Goal: Task Accomplishment & Management: Complete application form

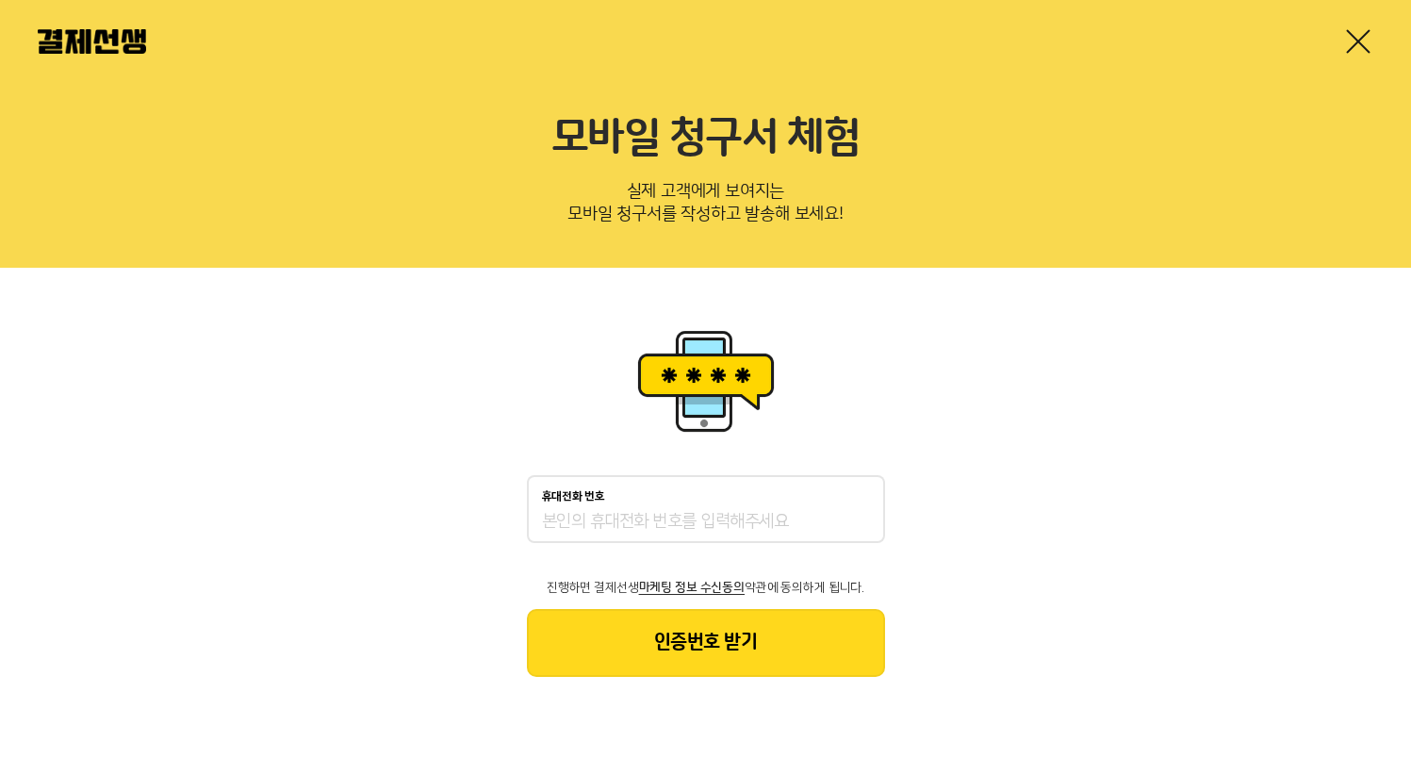
click at [540, 221] on p "실제 고객에게 보여지는 모바일 청구서를 작성하고 발송해 보세요!" at bounding box center [706, 206] width 1336 height 62
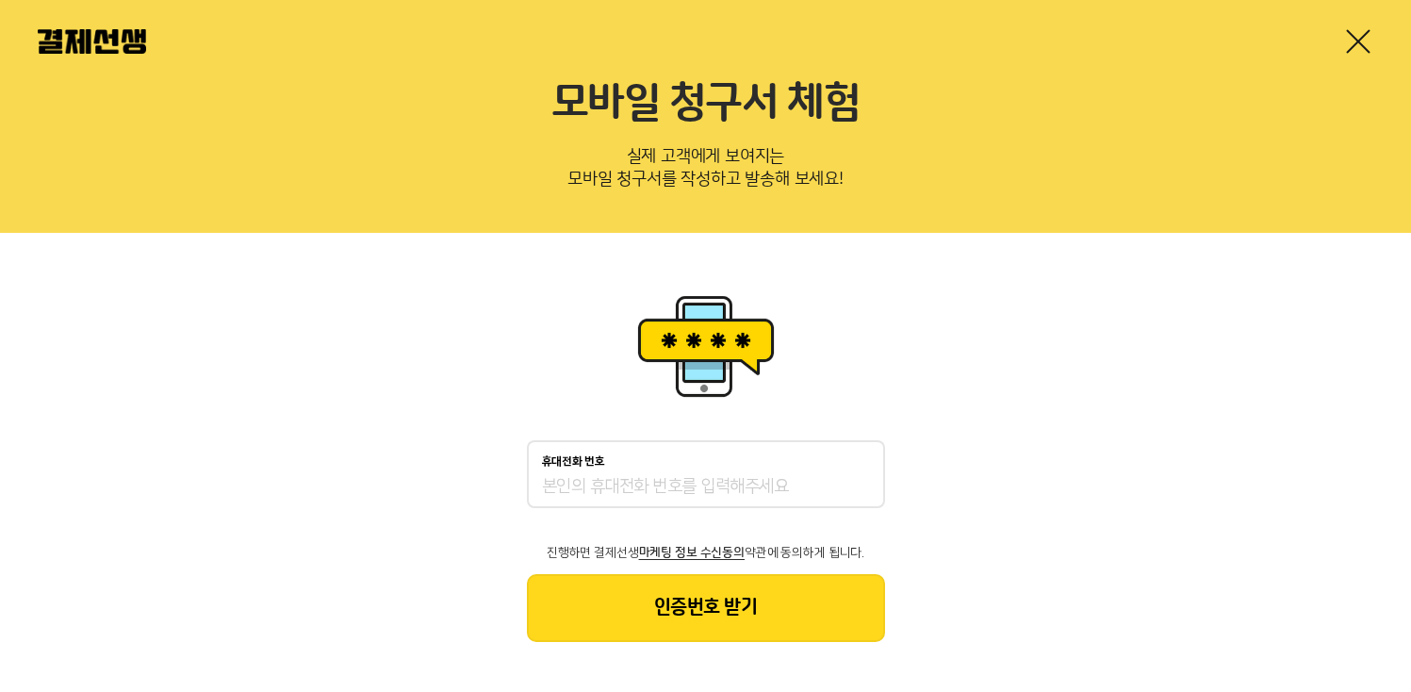
scroll to position [41, 0]
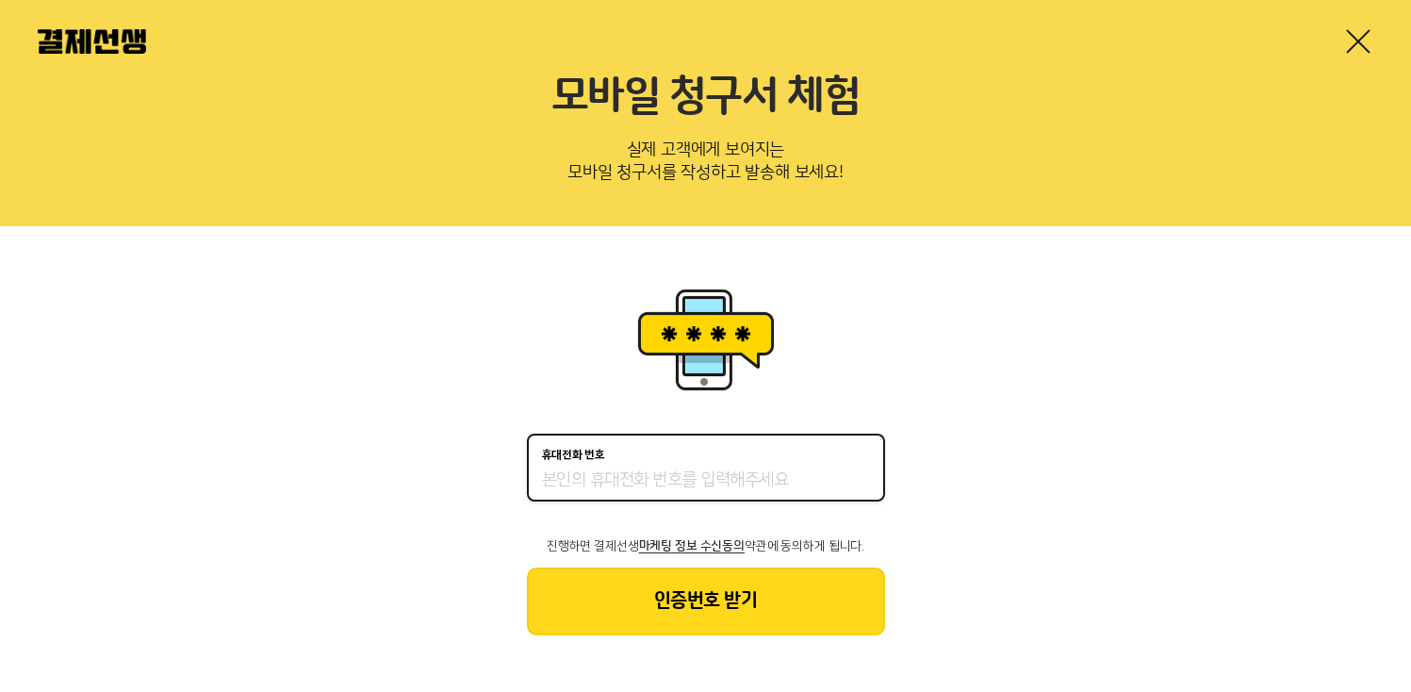
click at [586, 477] on input "휴대전화 번호" at bounding box center [706, 481] width 328 height 23
click at [701, 618] on button "인증번호 받기" at bounding box center [706, 602] width 358 height 68
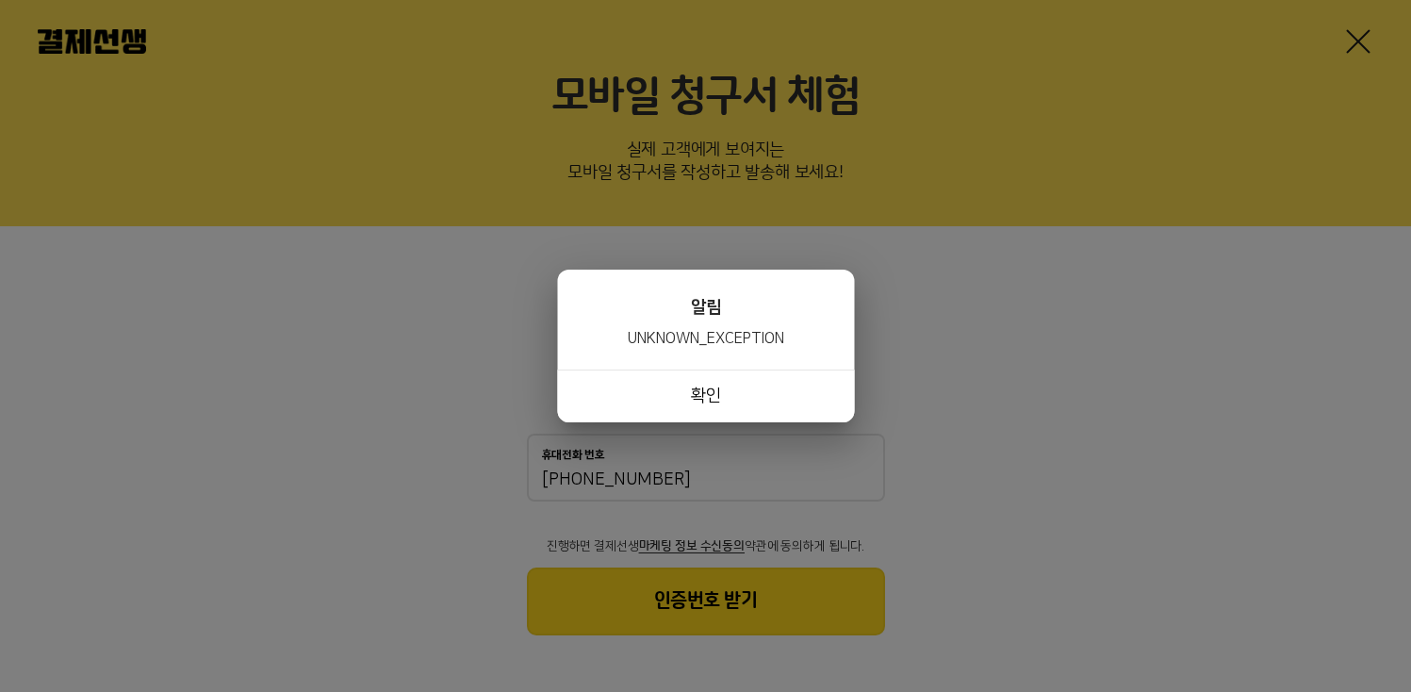
drag, startPoint x: 701, startPoint y: 618, endPoint x: 724, endPoint y: 318, distance: 301.6
click at [724, 318] on div "휴대전화 번호 [PHONE_NUMBER] 진행하면 결제선생 마케팅 정보 수신동의 약관에 동의하게 됩니다. 인증번호 받기 알림 UNKNOWN_E…" at bounding box center [705, 459] width 1411 height 466
click at [708, 394] on button "확인" at bounding box center [705, 396] width 297 height 53
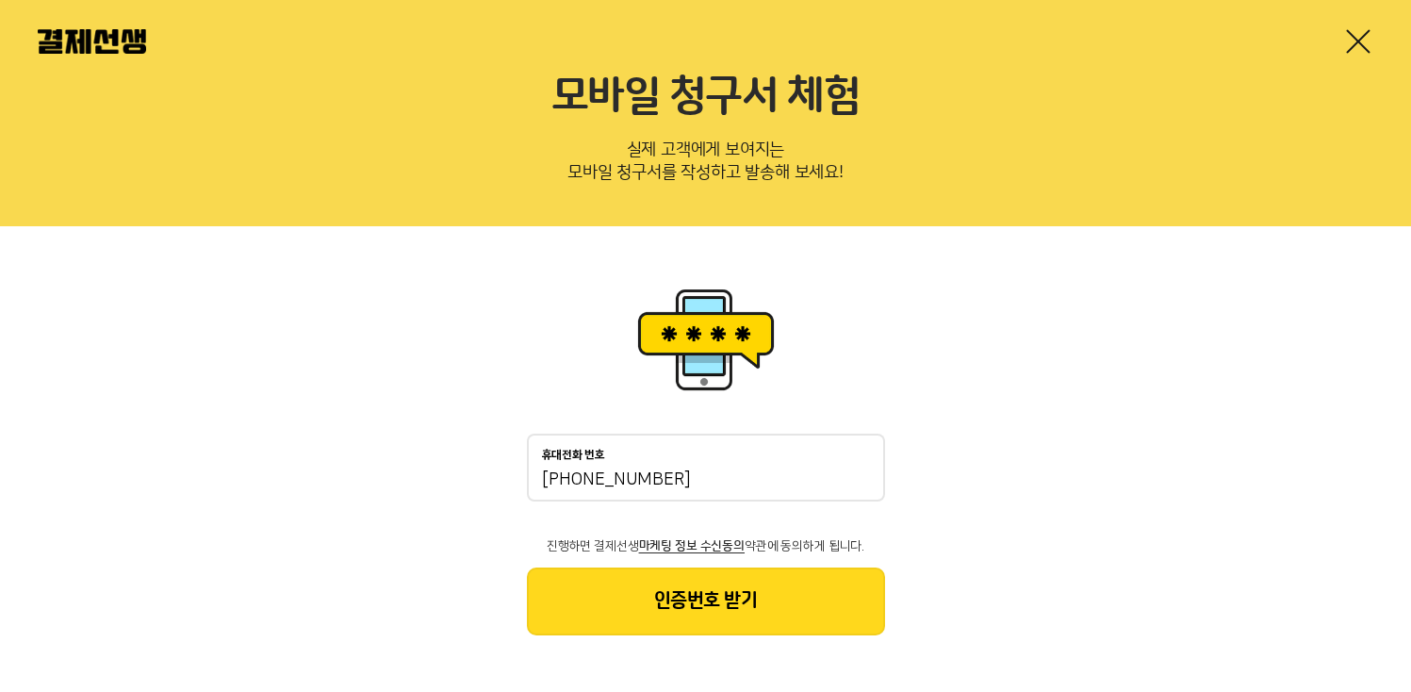
click at [678, 480] on input "[PHONE_NUMBER]" at bounding box center [706, 481] width 328 height 23
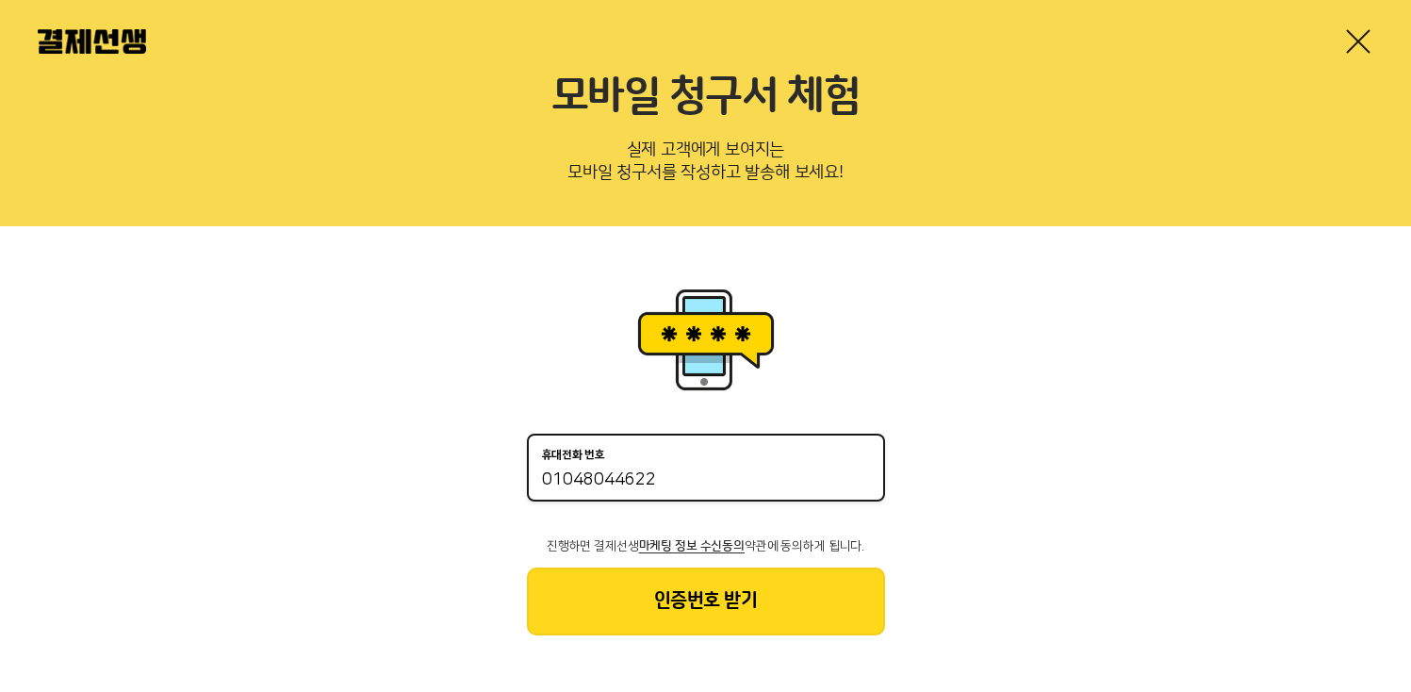
type input "01048044622"
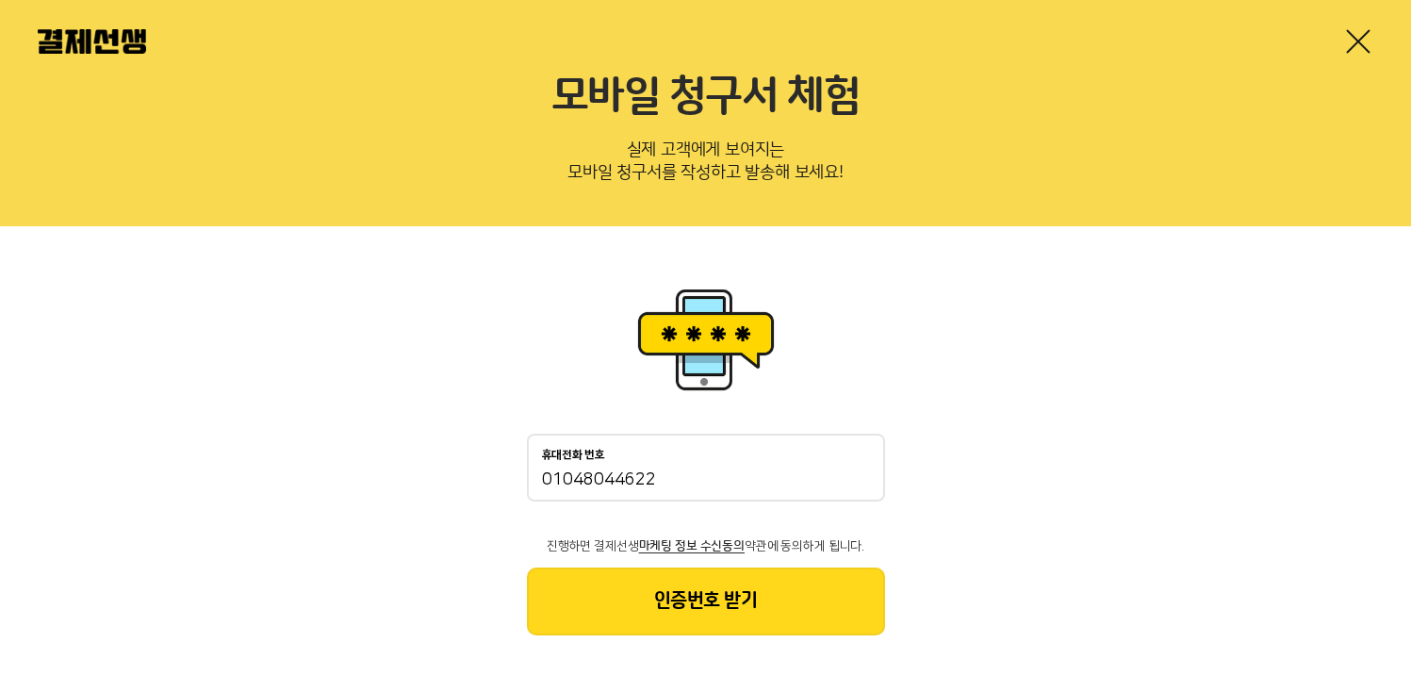
click at [706, 601] on button "인증번호 받기" at bounding box center [706, 602] width 358 height 68
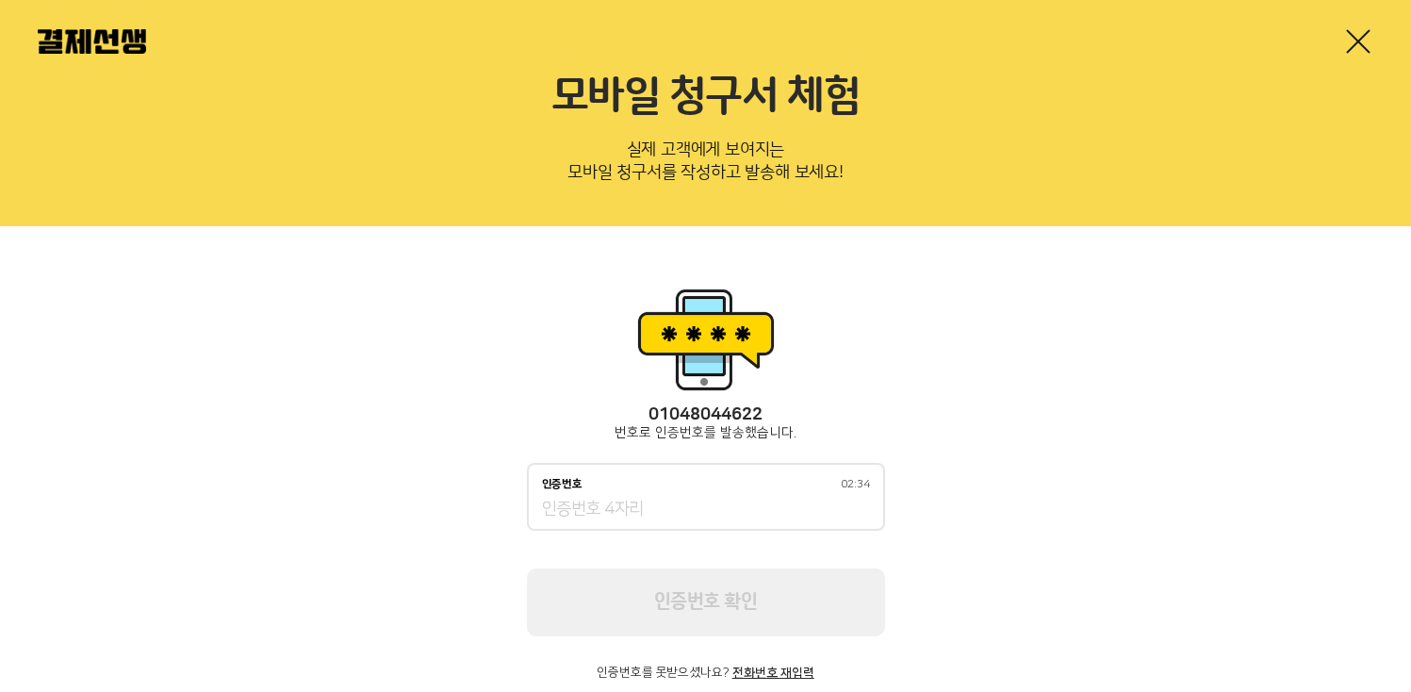
click at [601, 518] on input "인증번호 02:34" at bounding box center [706, 510] width 328 height 23
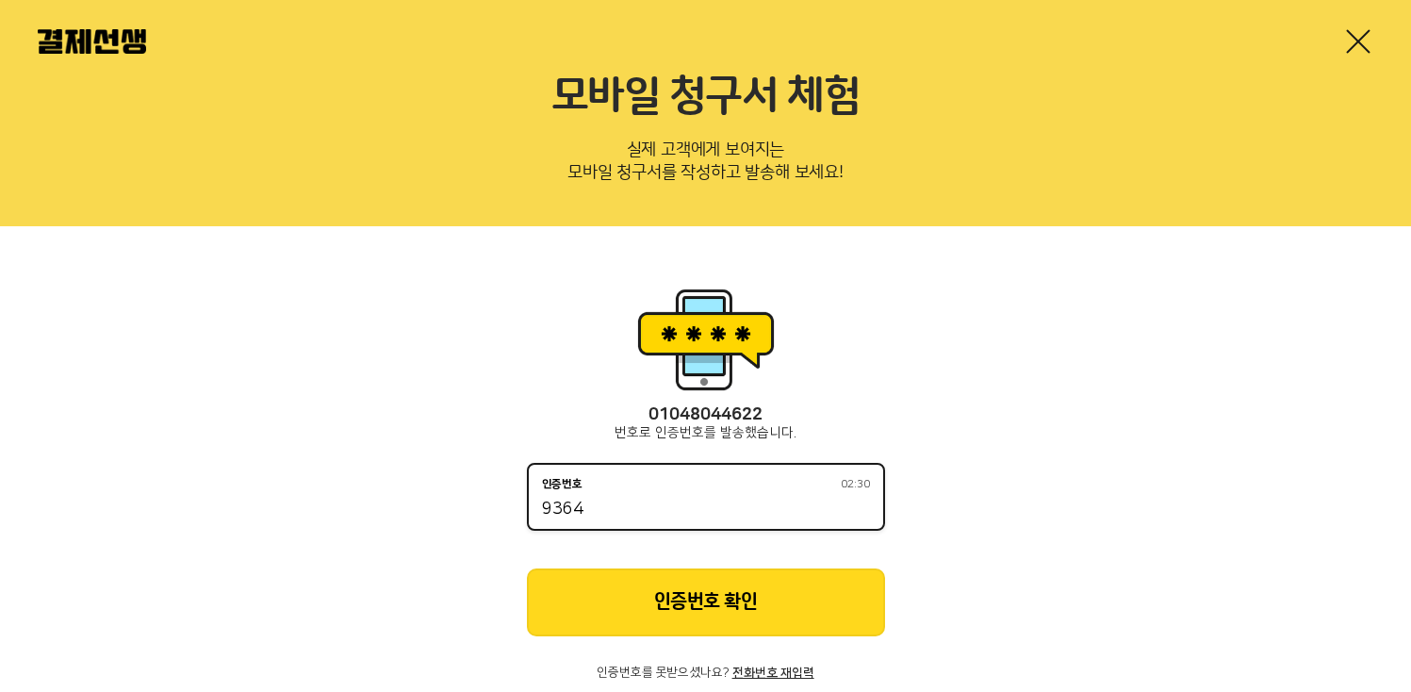
type input "9364"
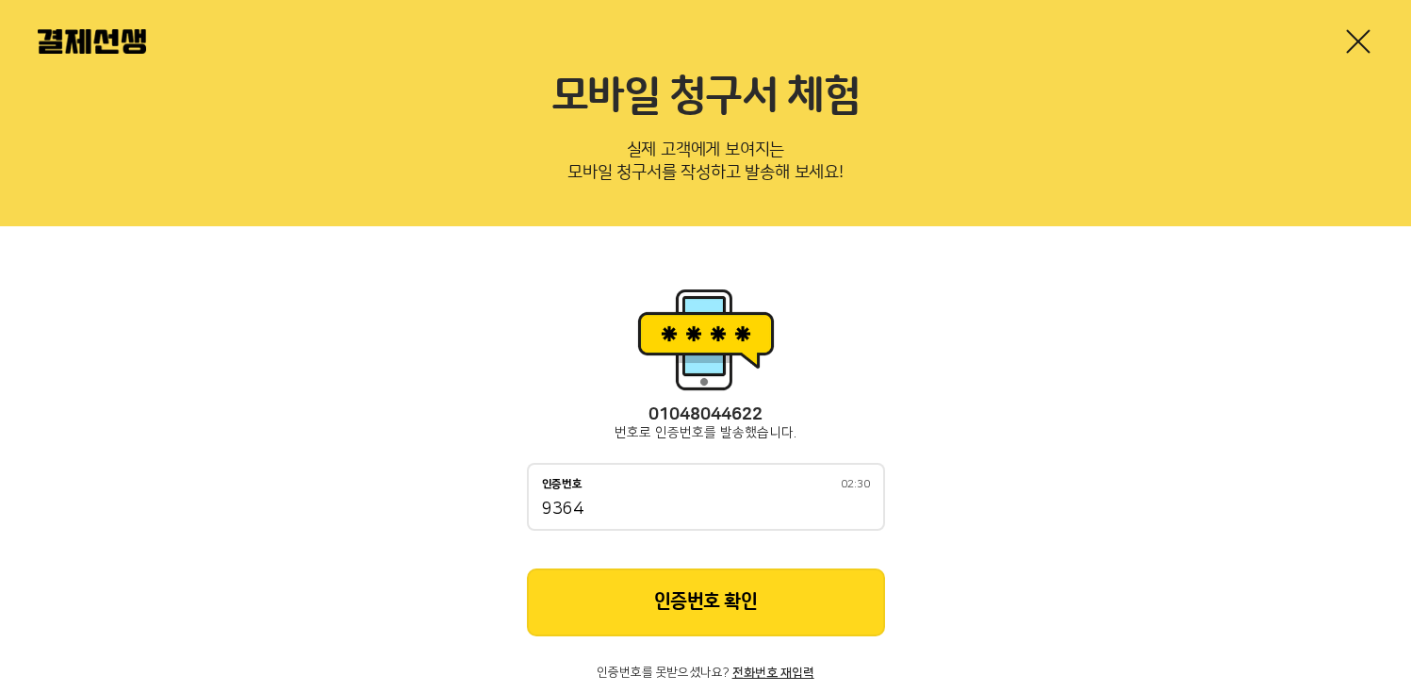
click at [623, 575] on button "인증번호 확인" at bounding box center [706, 602] width 358 height 68
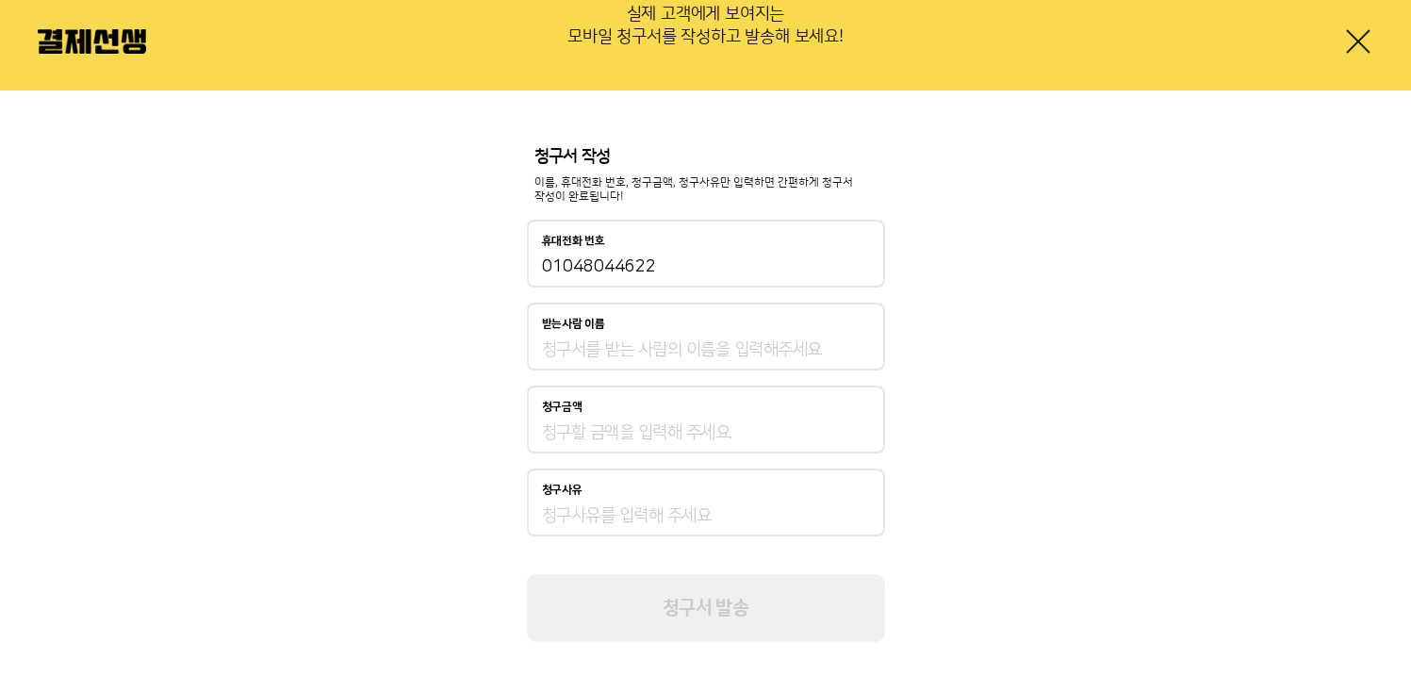
scroll to position [184, 0]
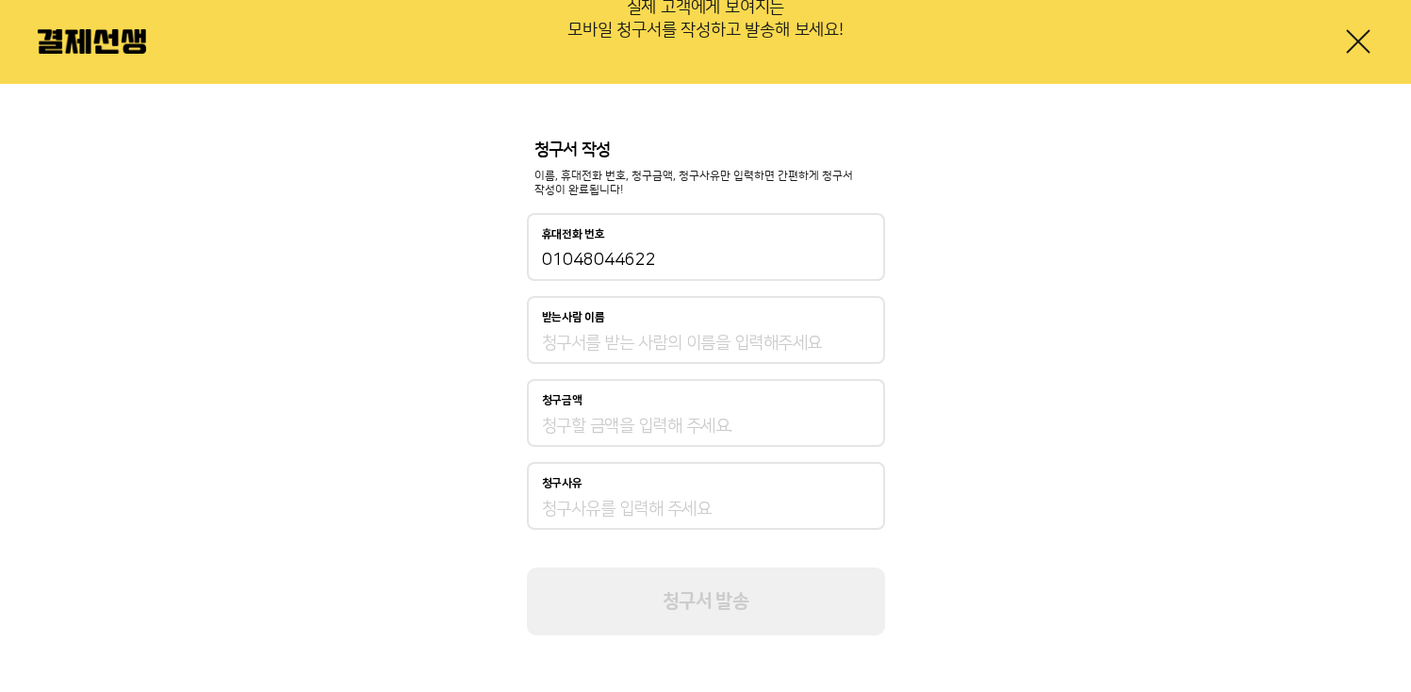
click at [647, 348] on input "받는사람 이름" at bounding box center [706, 343] width 328 height 23
type input "가킴"
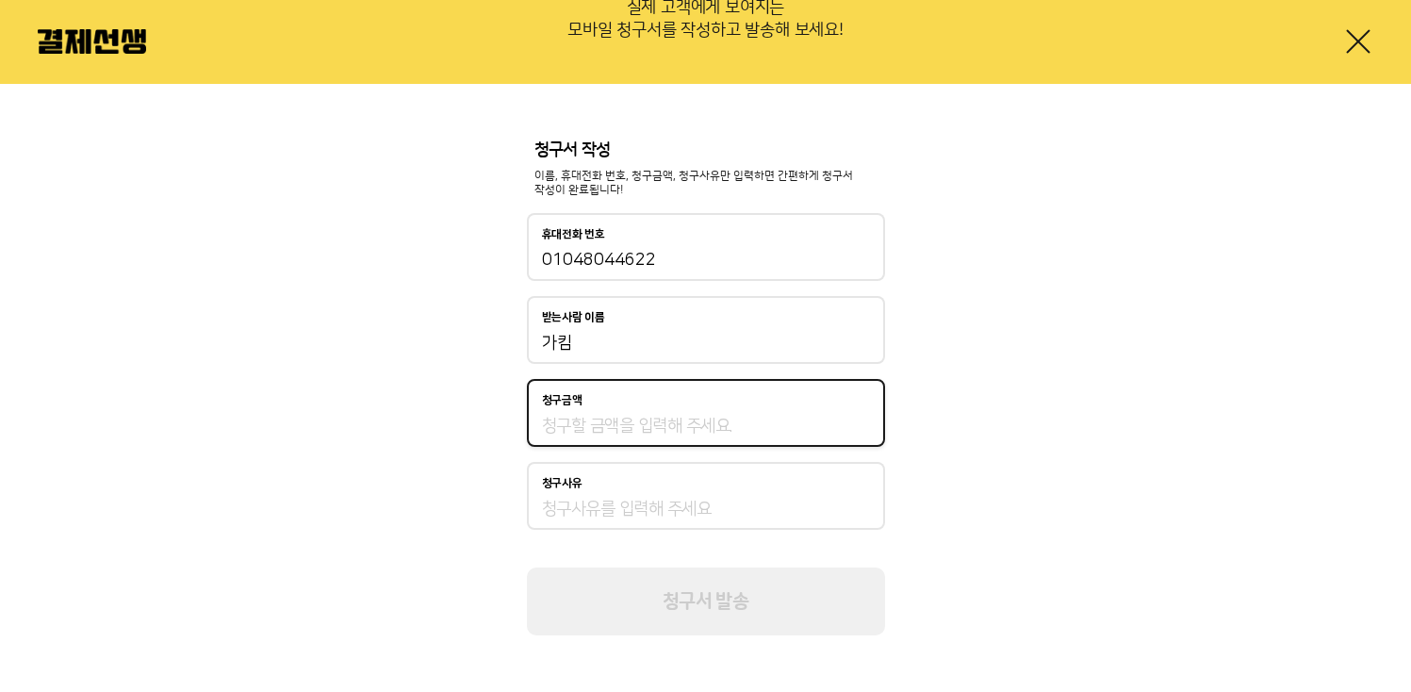
click at [607, 426] on input "청구금액" at bounding box center [706, 426] width 328 height 23
type input "10,000"
click at [621, 514] on input "청구사유" at bounding box center [706, 509] width 328 height 23
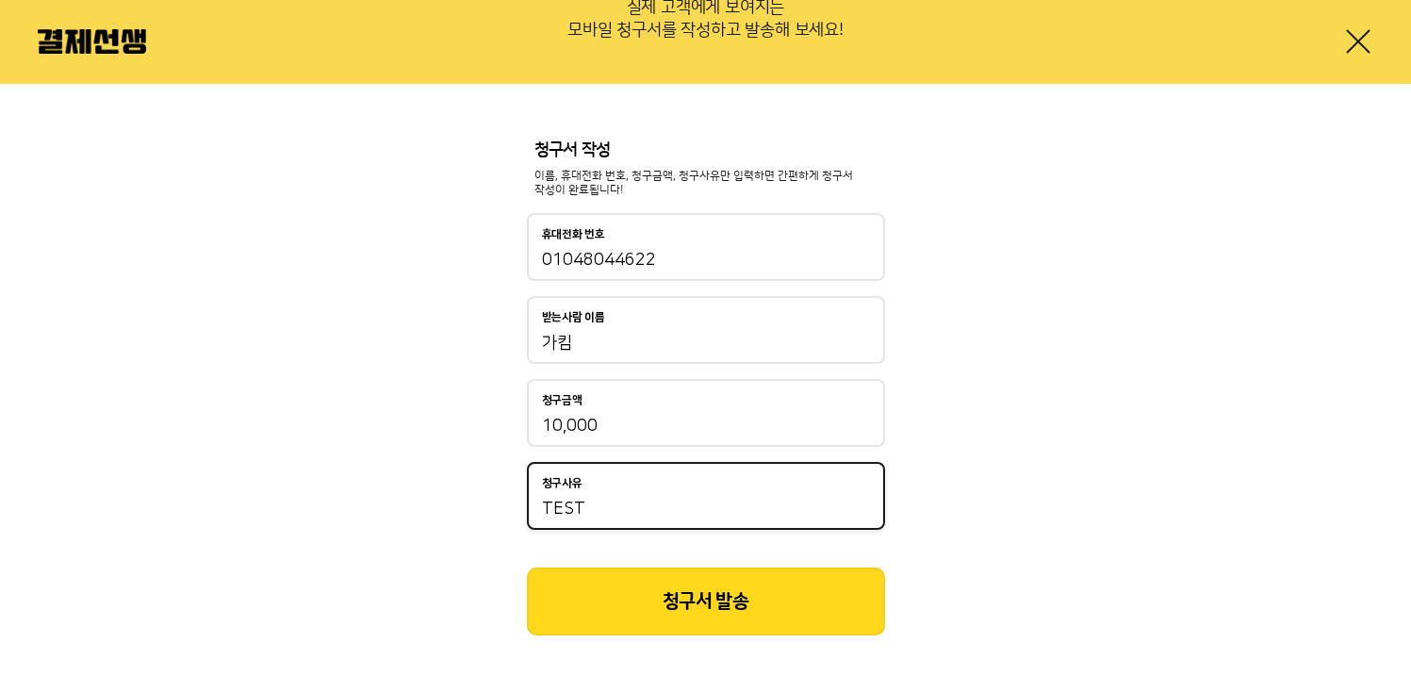
type input "TEST"
click at [699, 614] on button "청구서 발송" at bounding box center [706, 602] width 358 height 68
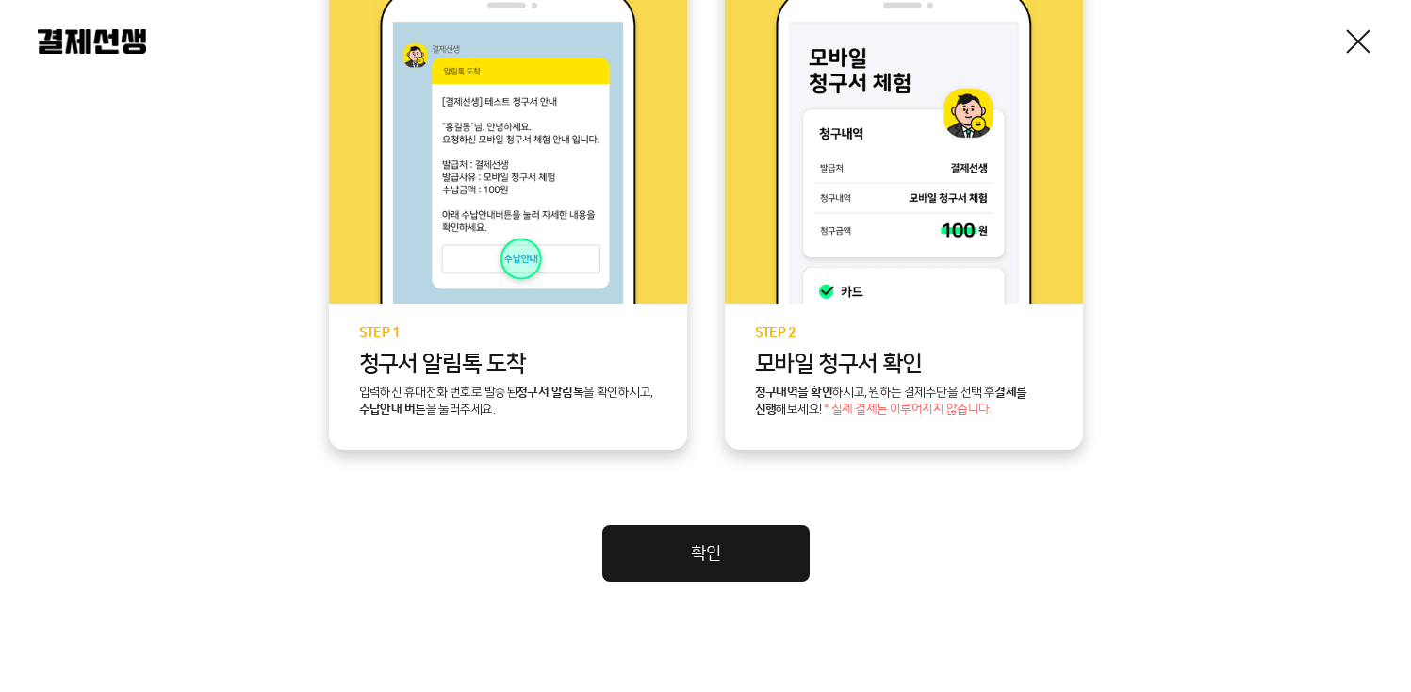
scroll to position [508, 0]
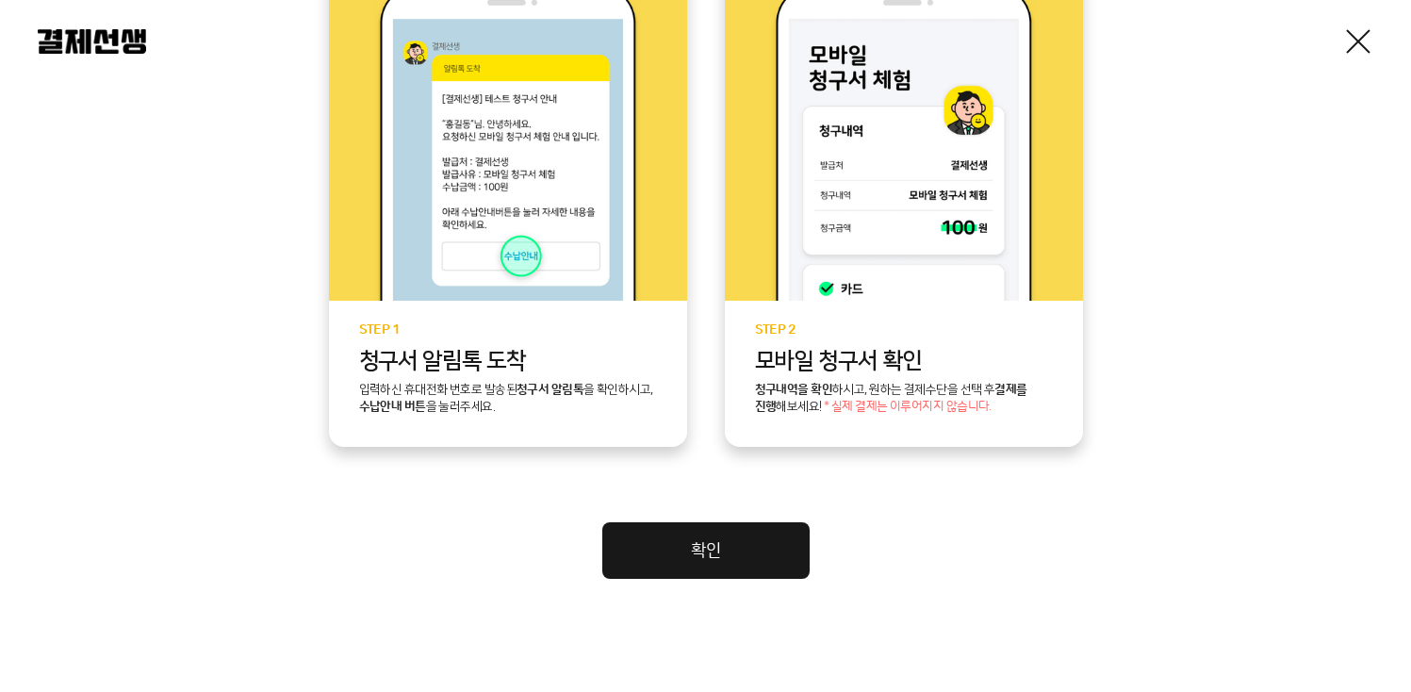
click at [699, 545] on link "확인" at bounding box center [705, 550] width 207 height 57
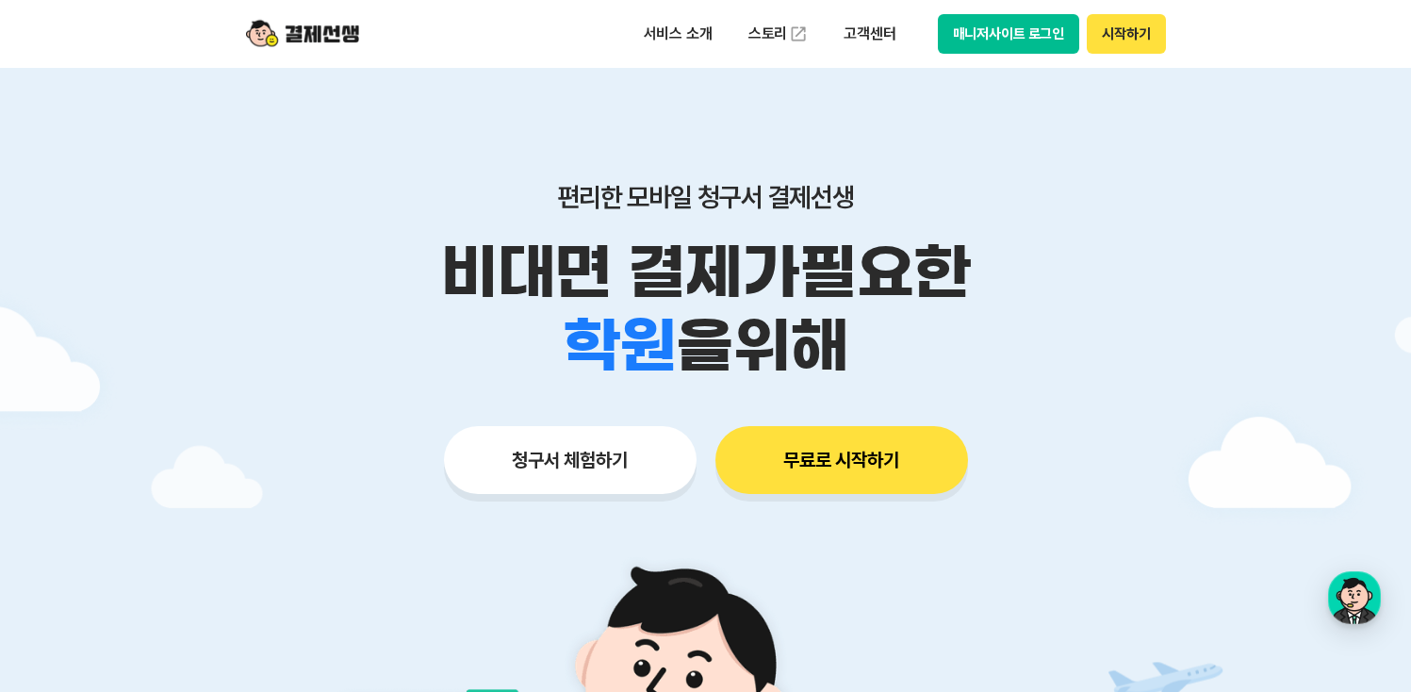
click at [621, 487] on button "청구서 체험하기" at bounding box center [570, 460] width 253 height 68
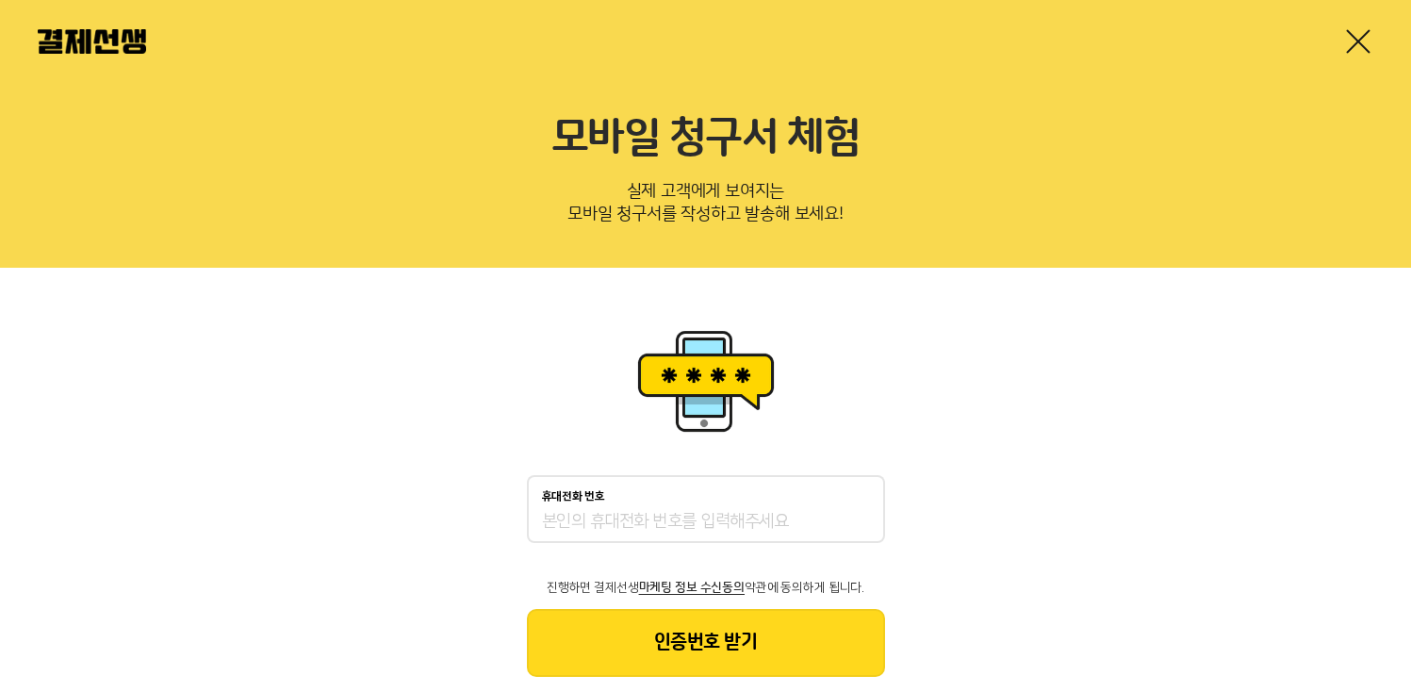
click at [351, 51] on div at bounding box center [705, 41] width 1411 height 83
